Goal: Task Accomplishment & Management: Complete application form

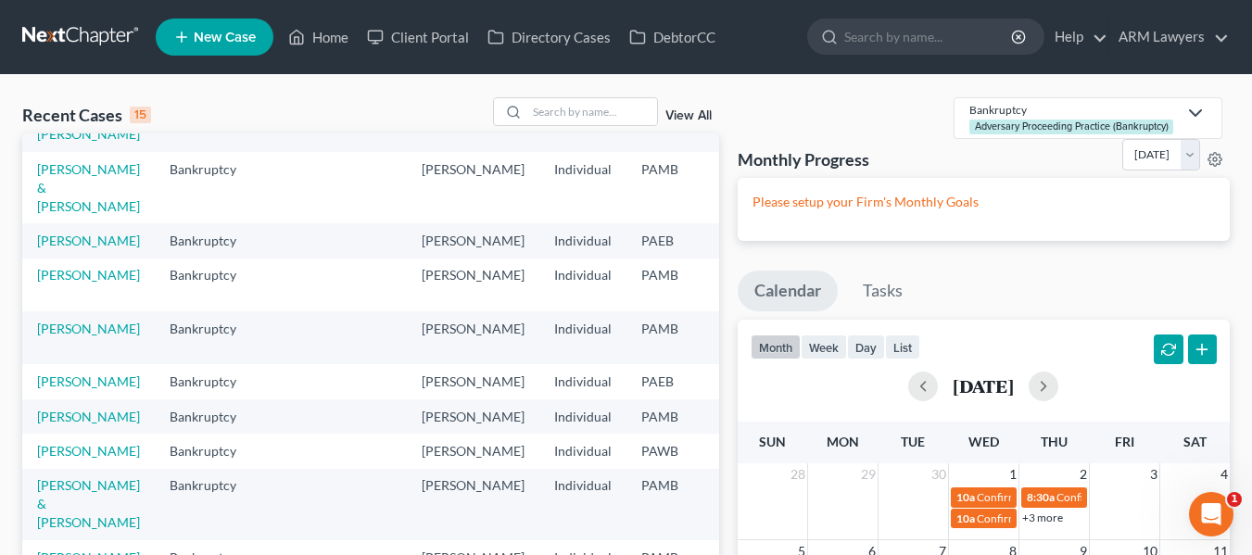
scroll to position [73, 0]
click at [76, 424] on link "[PERSON_NAME]" at bounding box center [88, 416] width 103 height 16
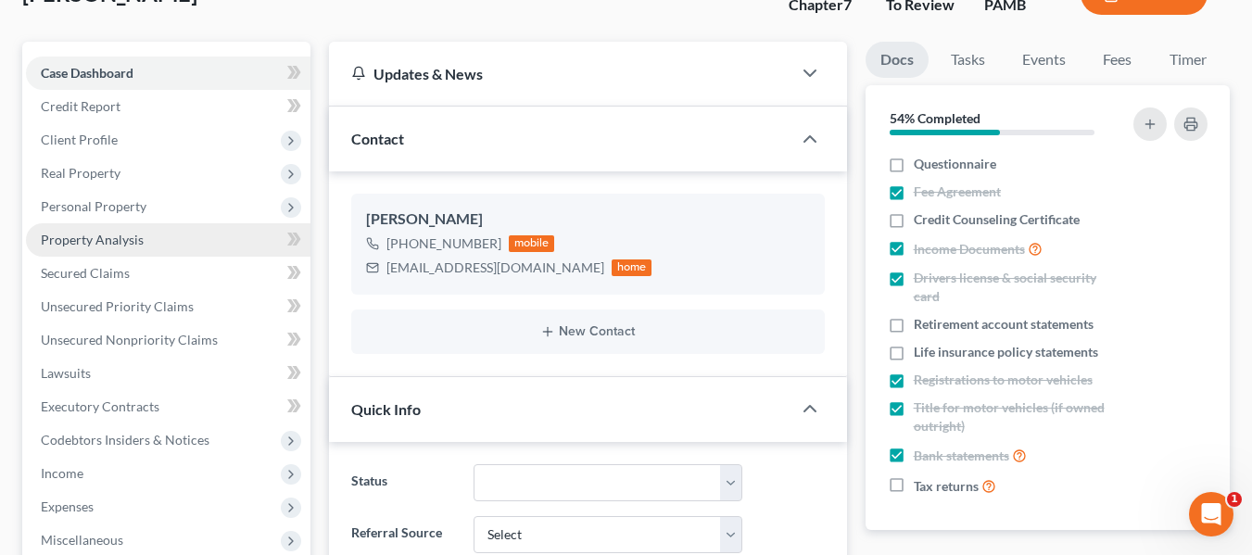
scroll to position [188, 0]
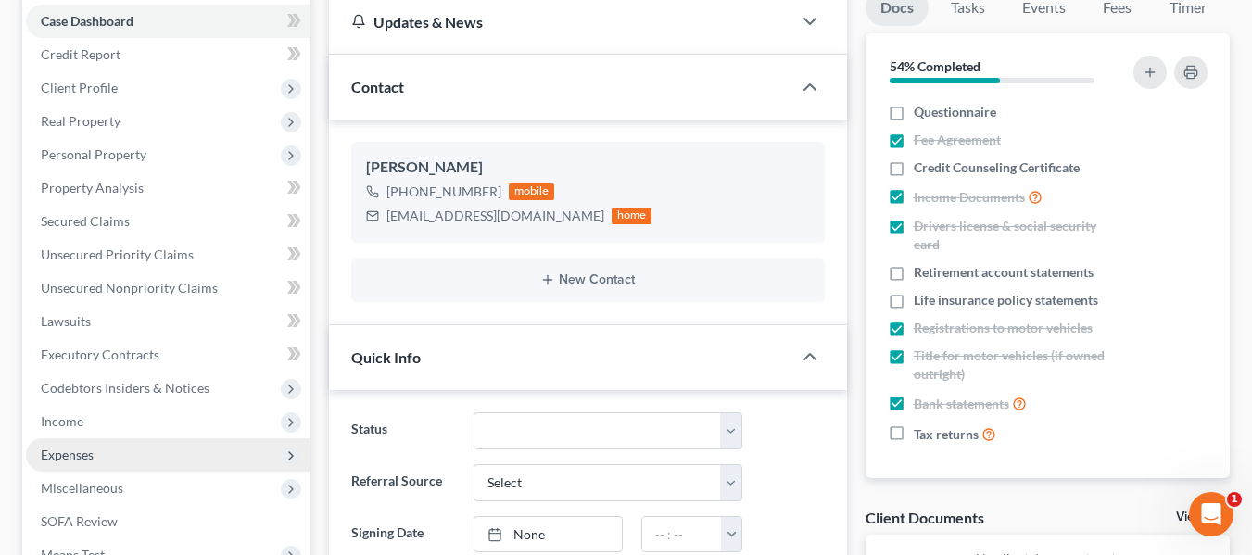
click at [71, 456] on span "Expenses" at bounding box center [67, 455] width 53 height 16
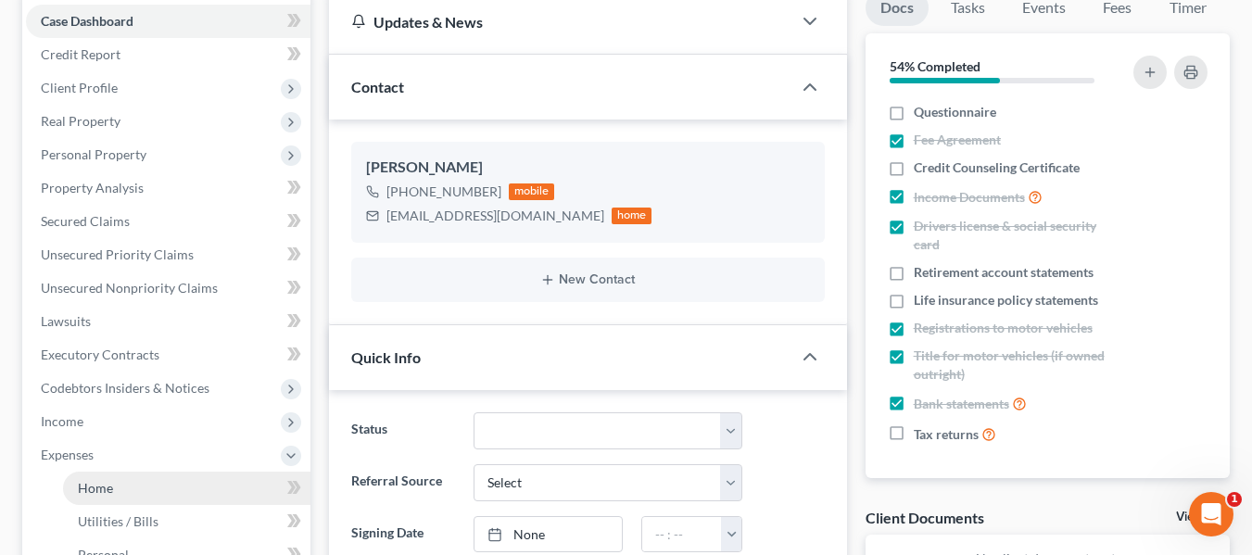
click at [109, 480] on span "Home" at bounding box center [95, 488] width 35 height 16
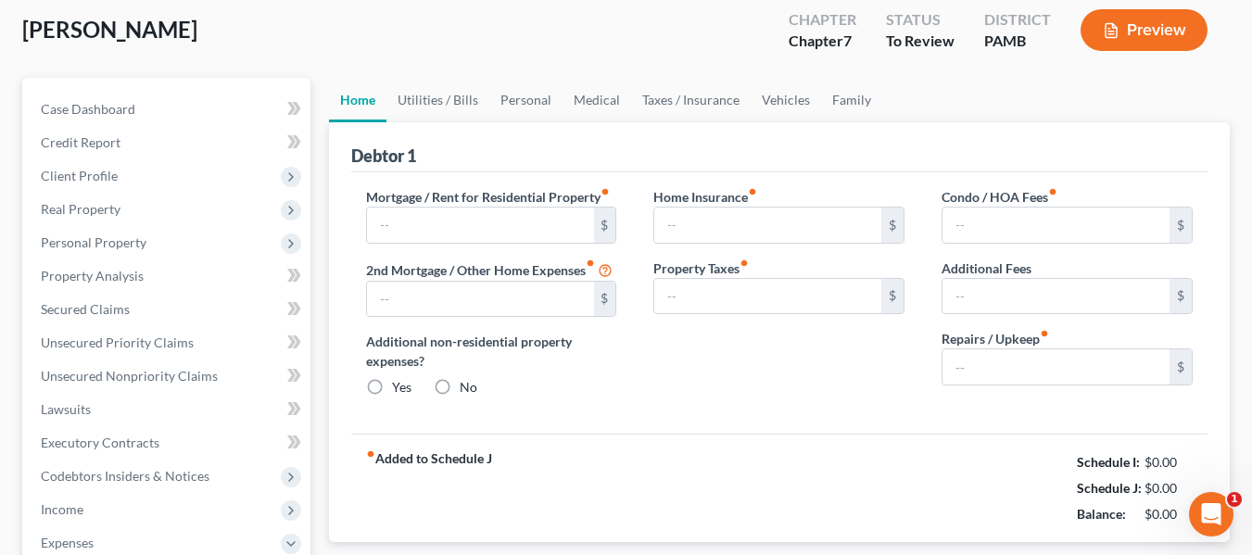
type input "600.00"
type input "0.00"
radio input "true"
type input "0.00"
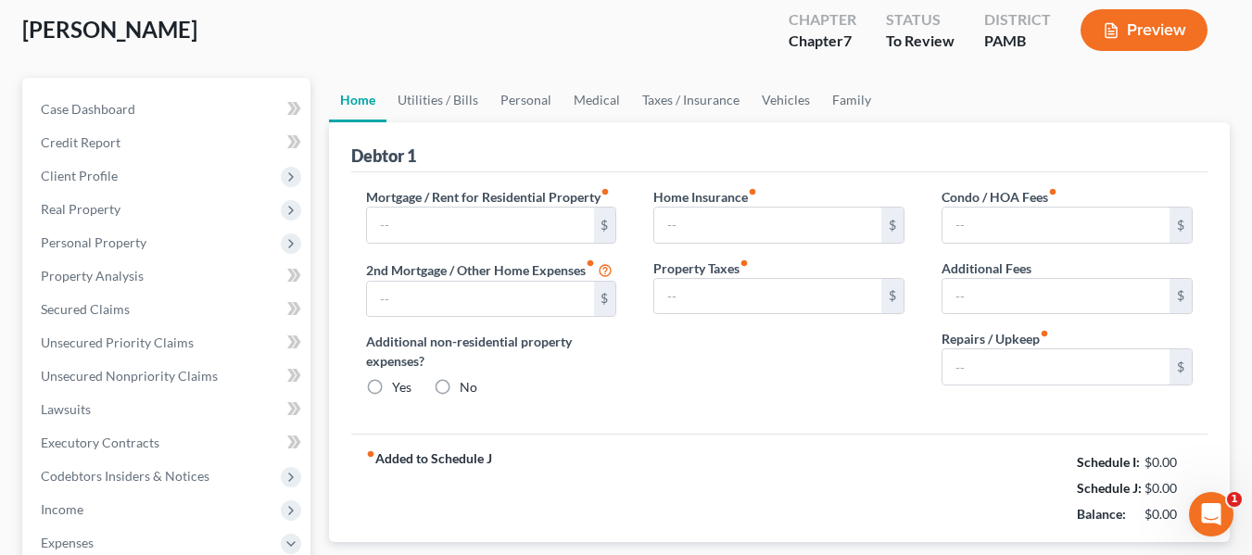
type input "0.00"
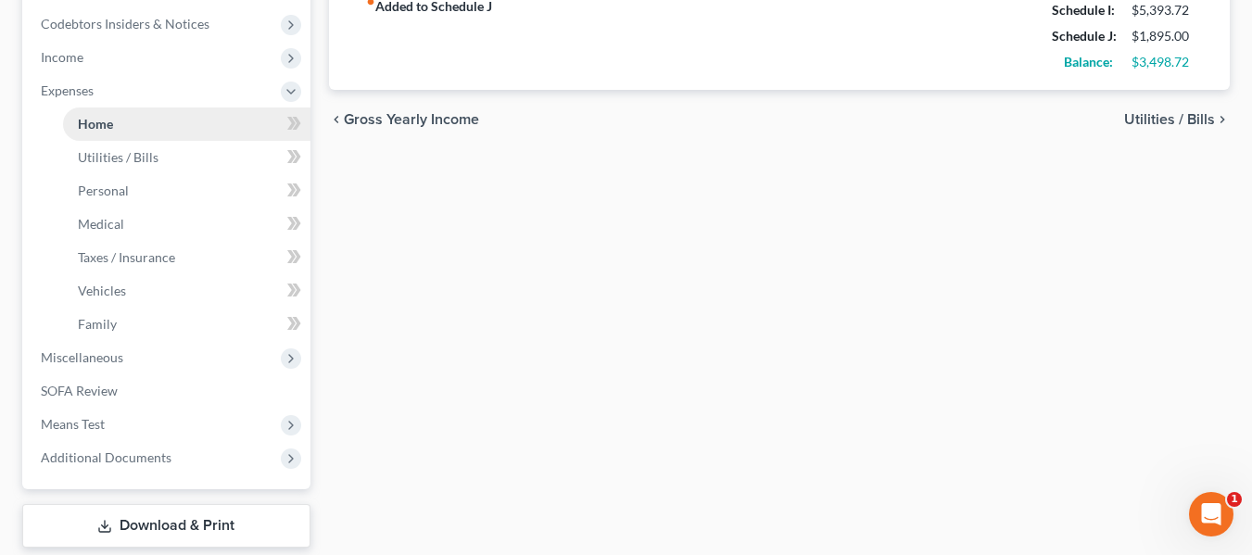
scroll to position [553, 0]
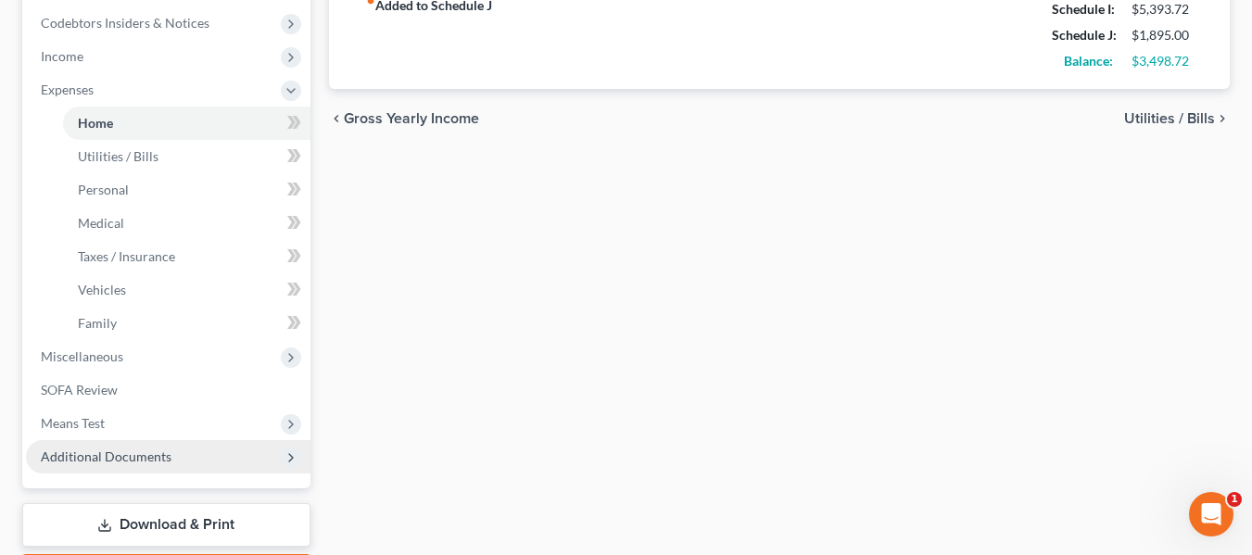
click at [67, 446] on span "Additional Documents" at bounding box center [168, 456] width 285 height 33
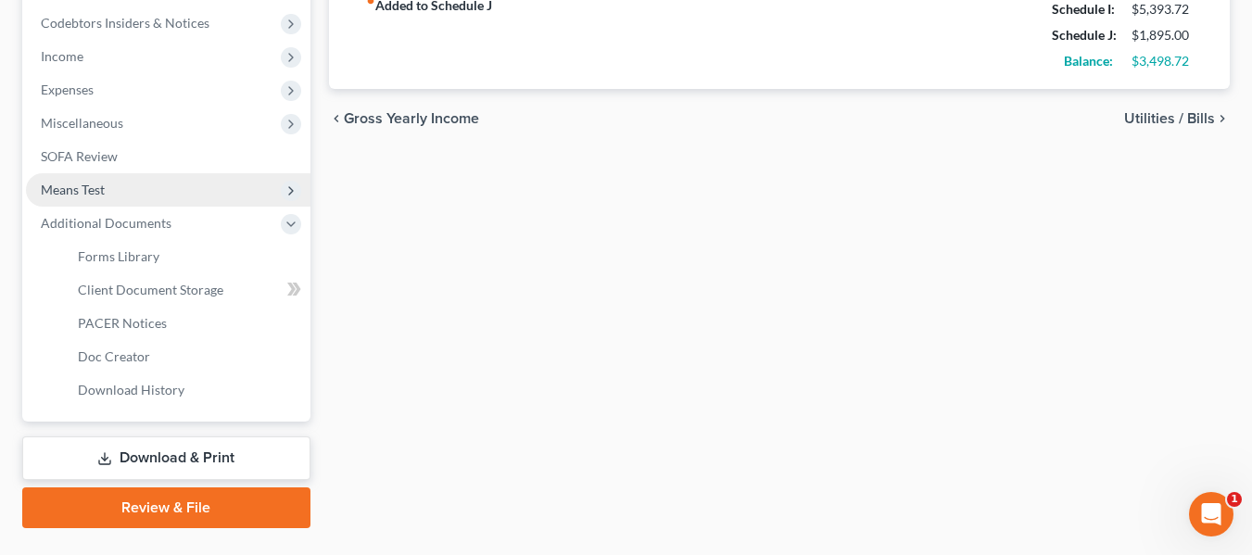
click at [76, 192] on span "Means Test" at bounding box center [73, 190] width 64 height 16
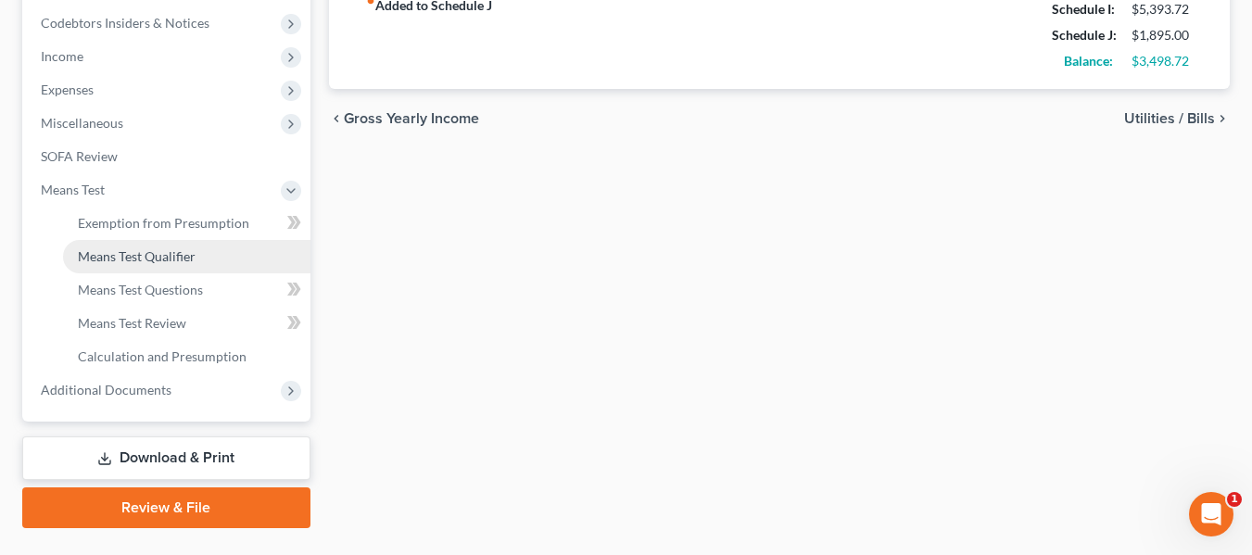
click at [98, 256] on span "Means Test Qualifier" at bounding box center [137, 256] width 118 height 16
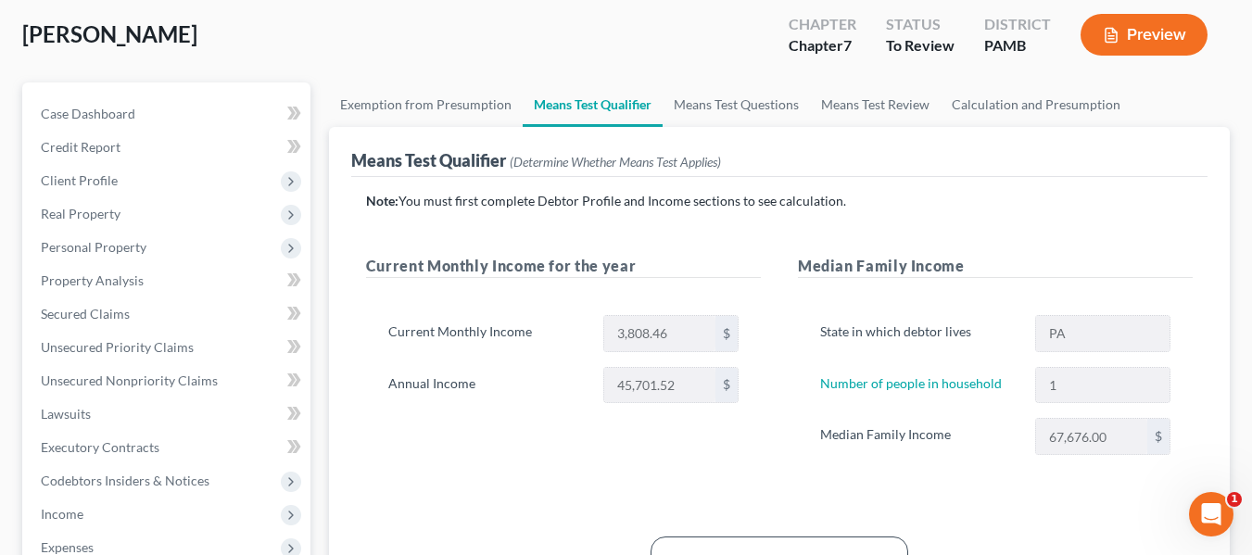
scroll to position [95, 0]
click at [693, 106] on link "Means Test Questions" at bounding box center [736, 105] width 147 height 44
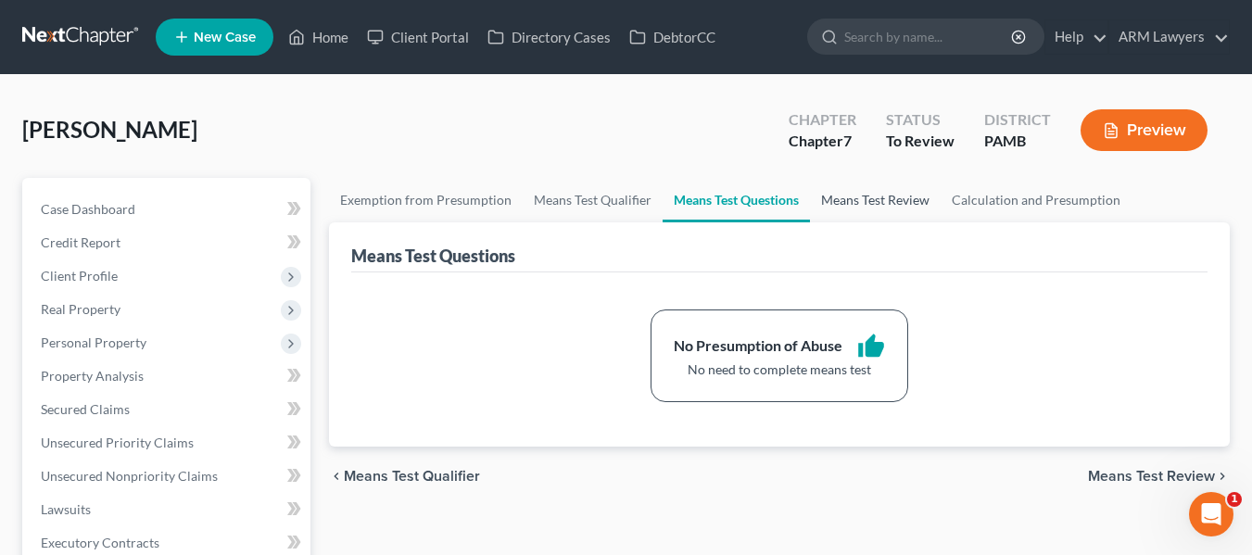
click at [859, 192] on link "Means Test Review" at bounding box center [875, 200] width 131 height 44
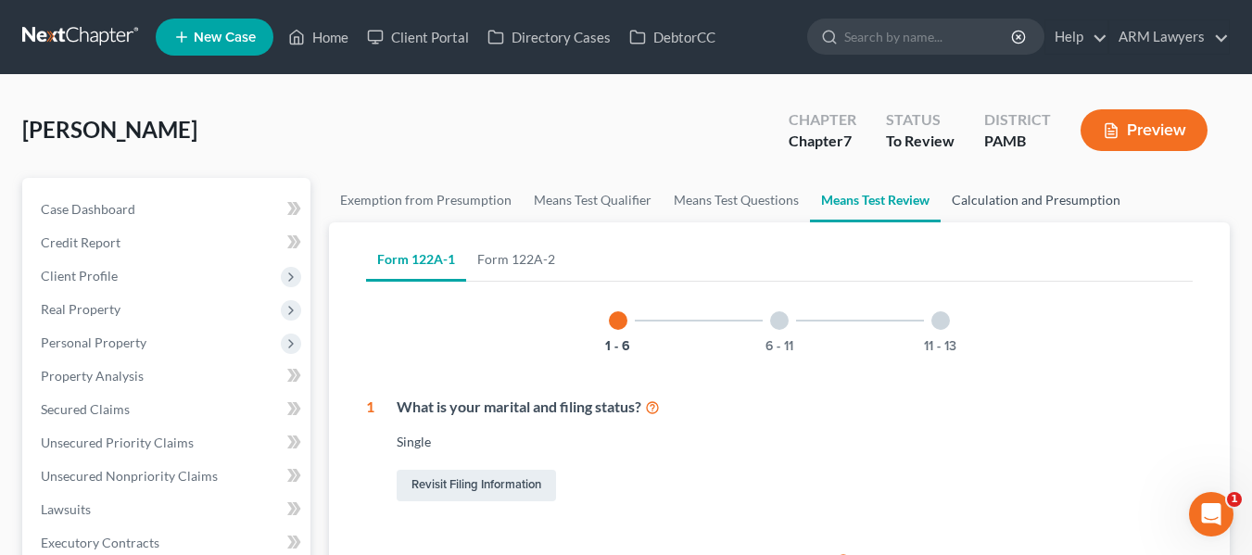
click at [998, 198] on link "Calculation and Presumption" at bounding box center [1036, 200] width 191 height 44
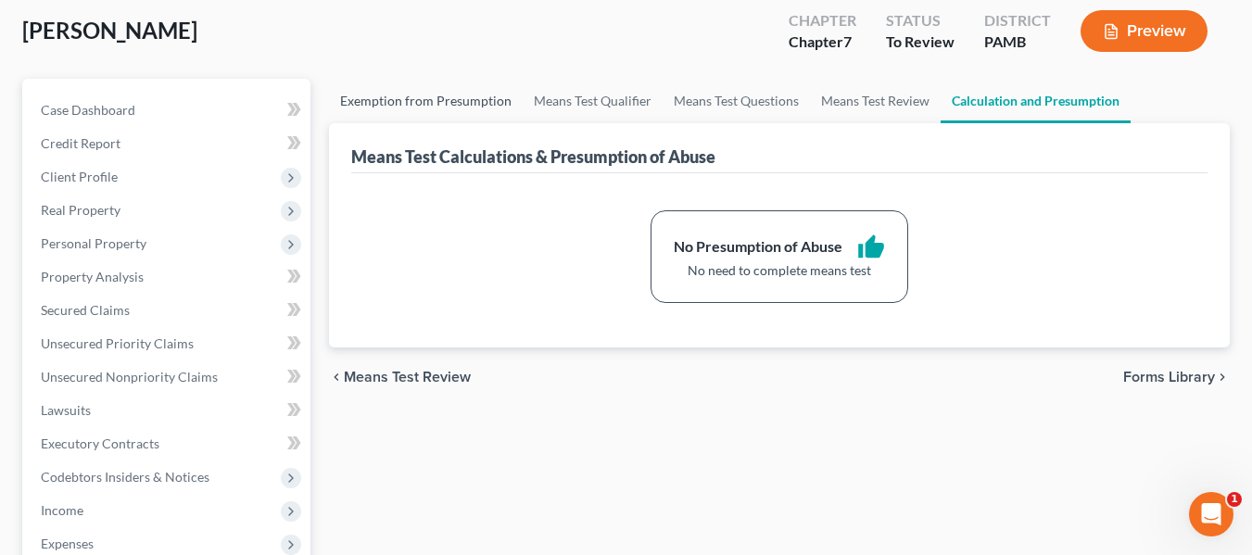
click at [426, 95] on link "Exemption from Presumption" at bounding box center [426, 101] width 194 height 44
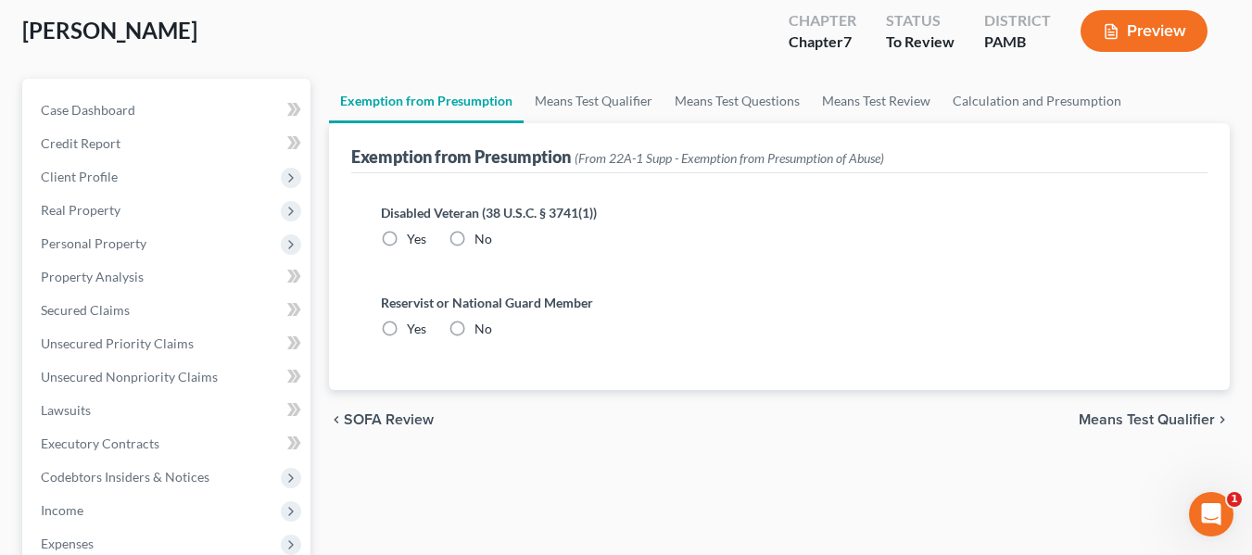
scroll to position [5, 0]
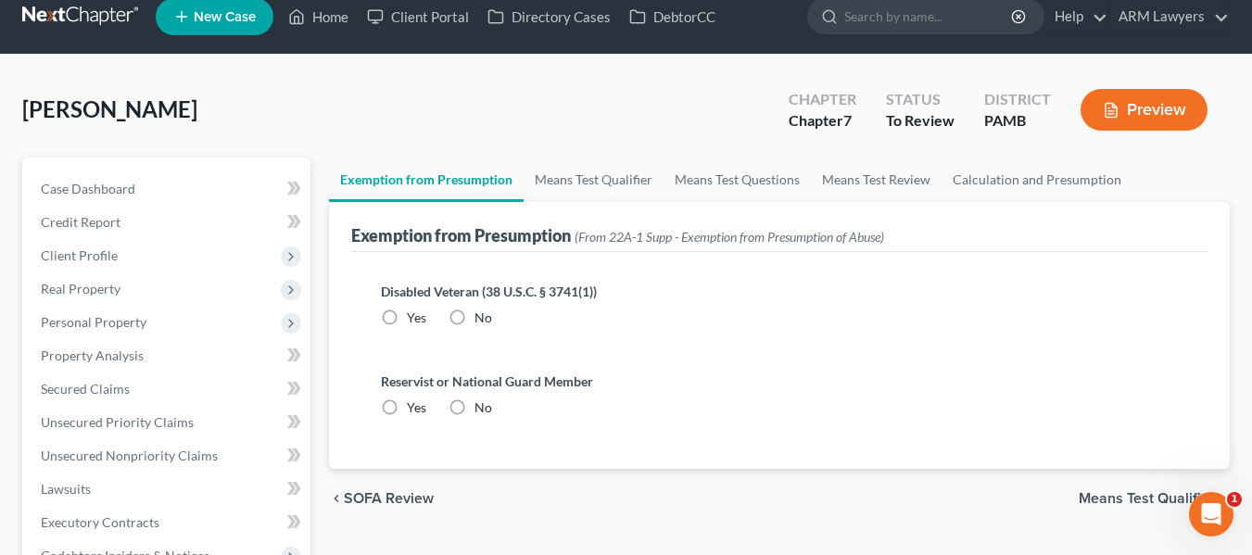
radio input "true"
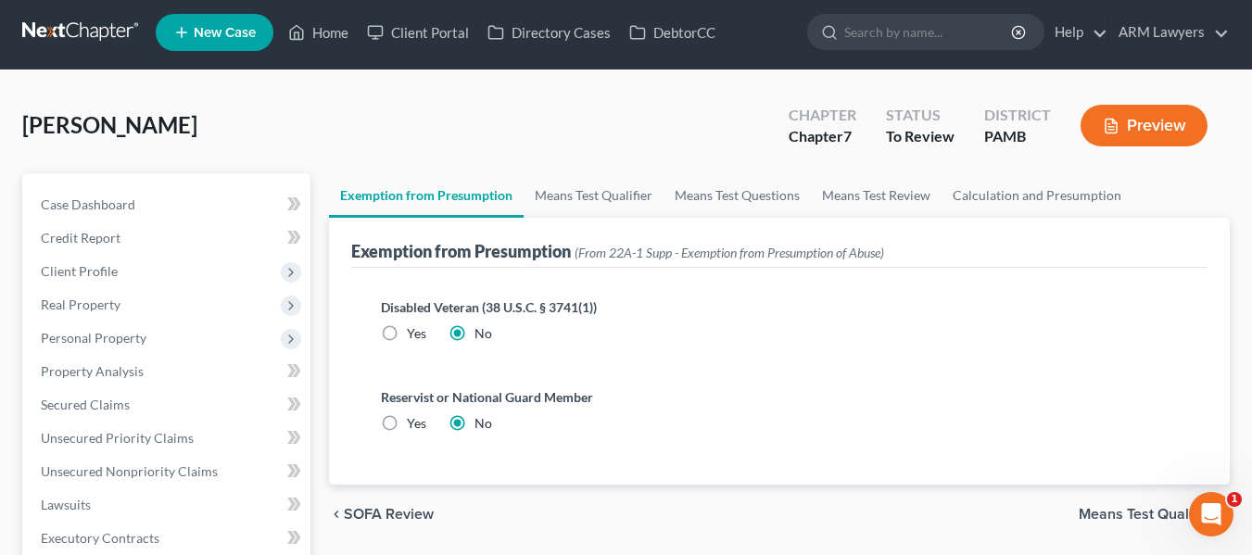
scroll to position [0, 0]
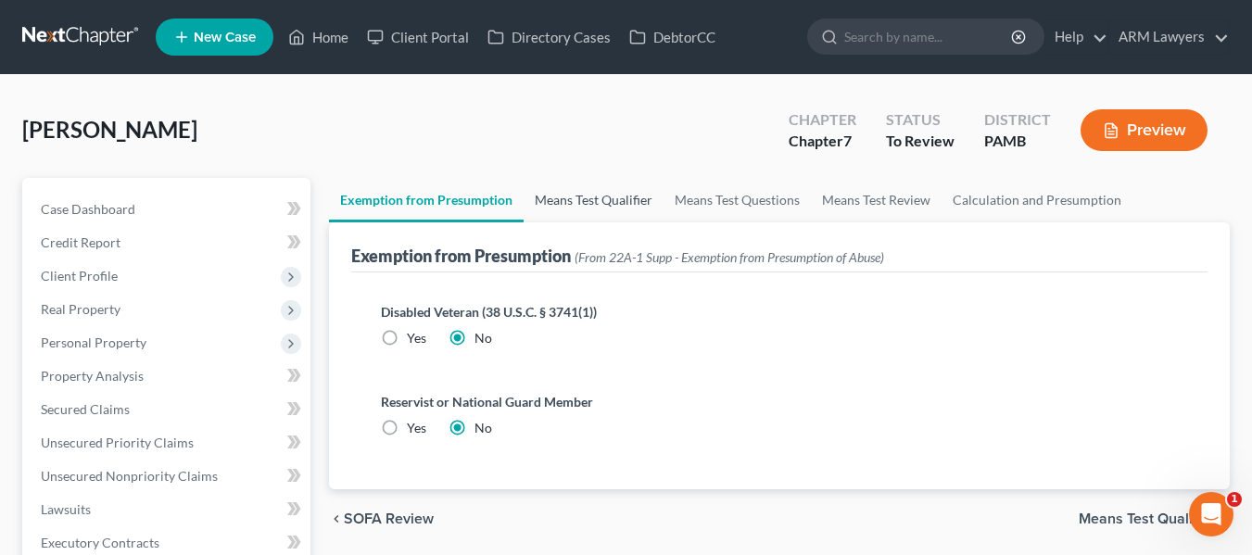
click at [562, 191] on link "Means Test Qualifier" at bounding box center [594, 200] width 140 height 44
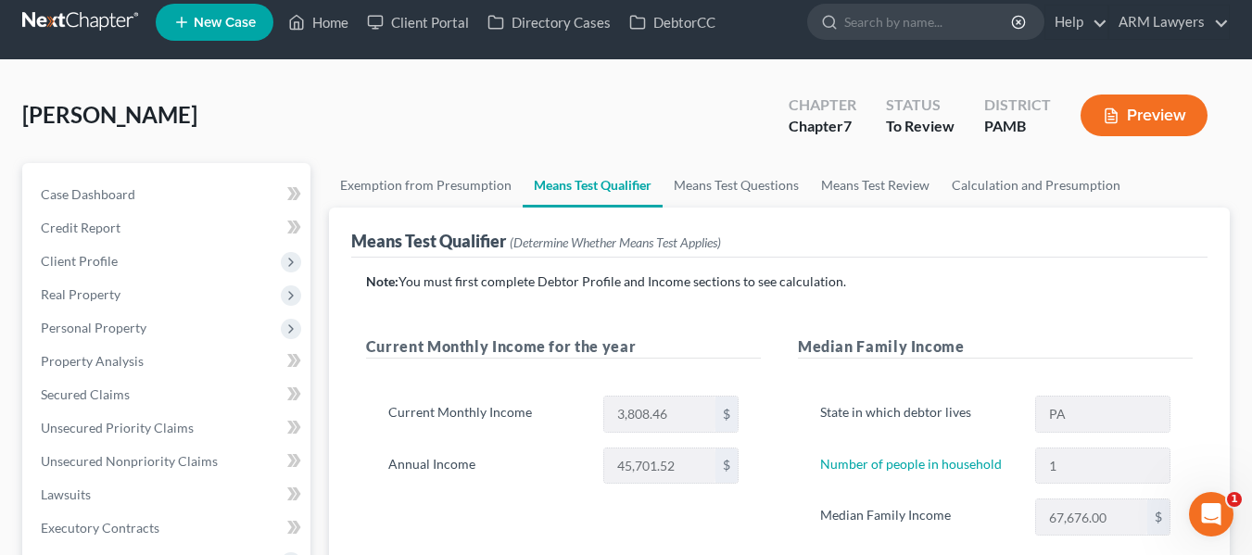
scroll to position [14, 0]
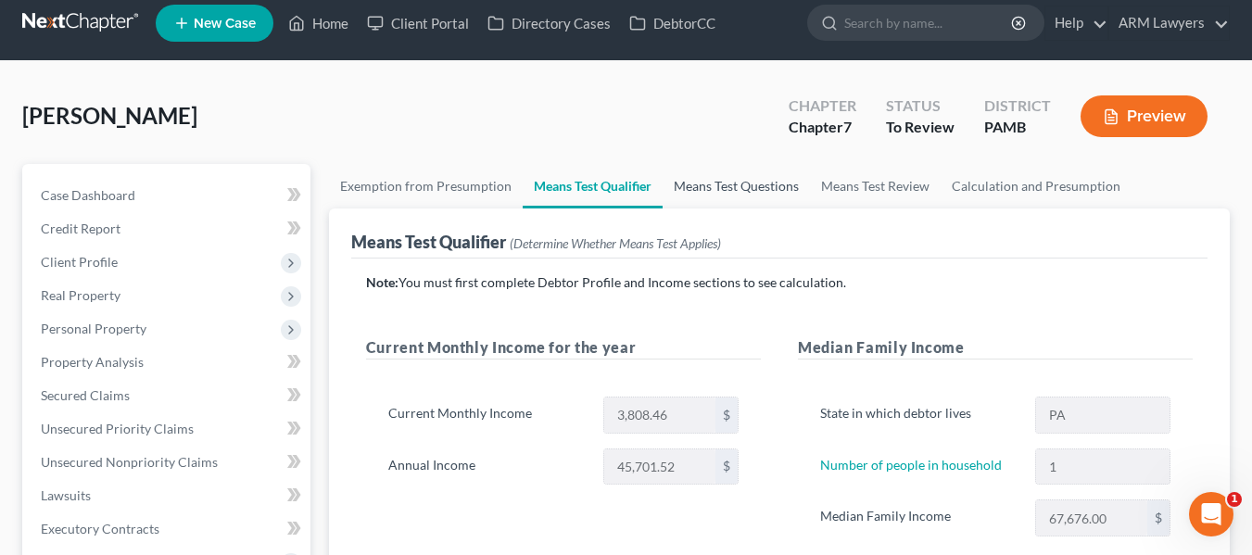
click at [754, 187] on link "Means Test Questions" at bounding box center [736, 186] width 147 height 44
